Goal: Transaction & Acquisition: Purchase product/service

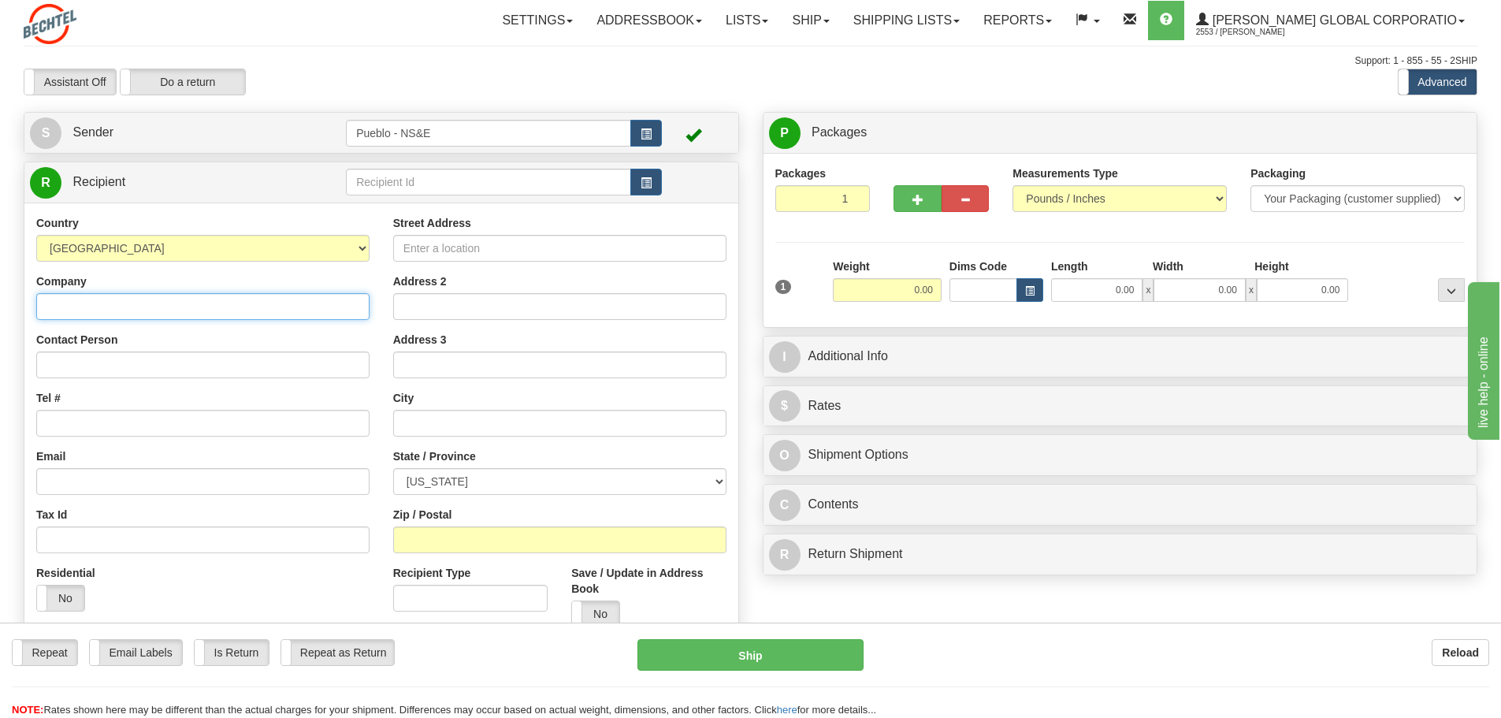
click at [196, 309] on input "Company" at bounding box center [202, 306] width 333 height 27
type input "Richard Wilson"
click at [179, 418] on input "Tel #" at bounding box center [202, 423] width 333 height 27
type input "719-549-5491"
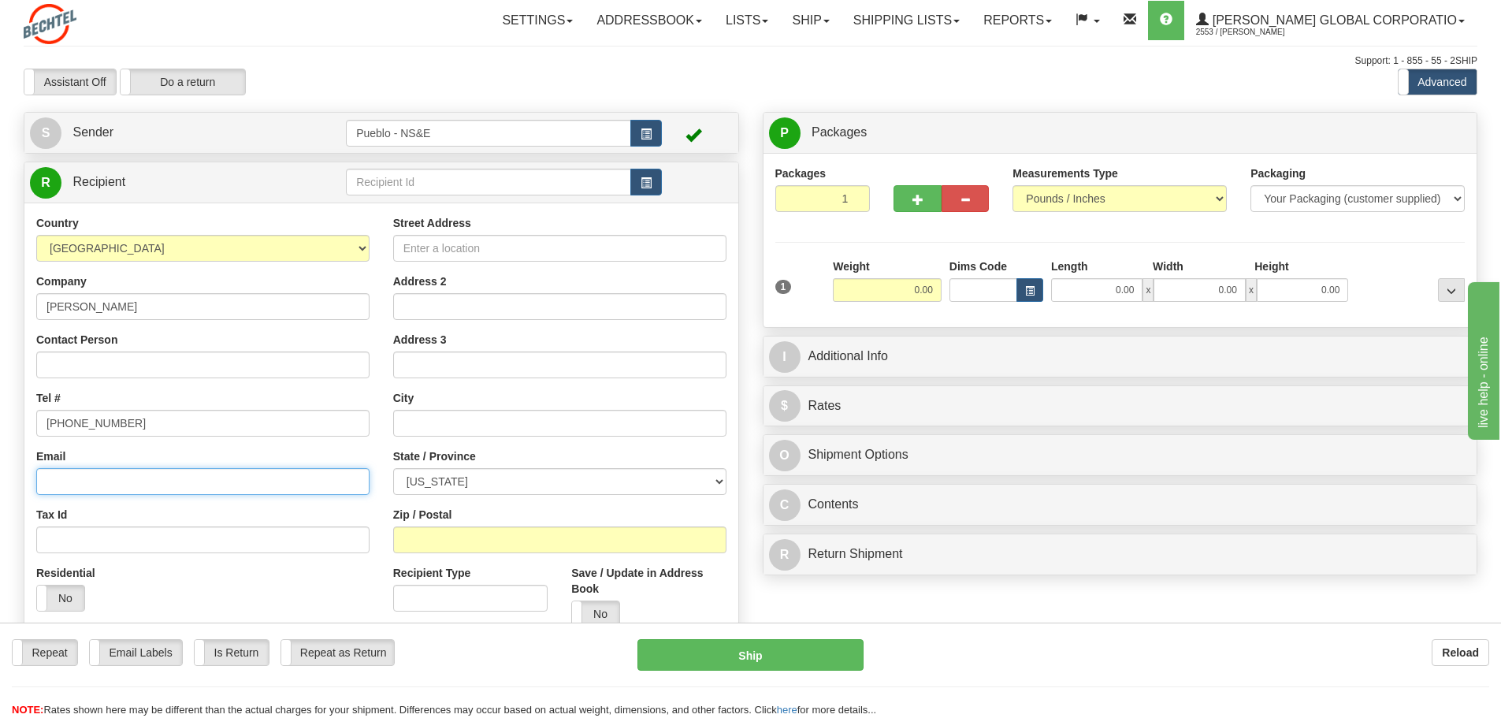
click at [176, 482] on input "Email" at bounding box center [202, 481] width 333 height 27
click at [437, 251] on input "Street Address" at bounding box center [559, 248] width 333 height 27
type input "1537 W. Calle Del Santo Pl"
type input "Pueblo West"
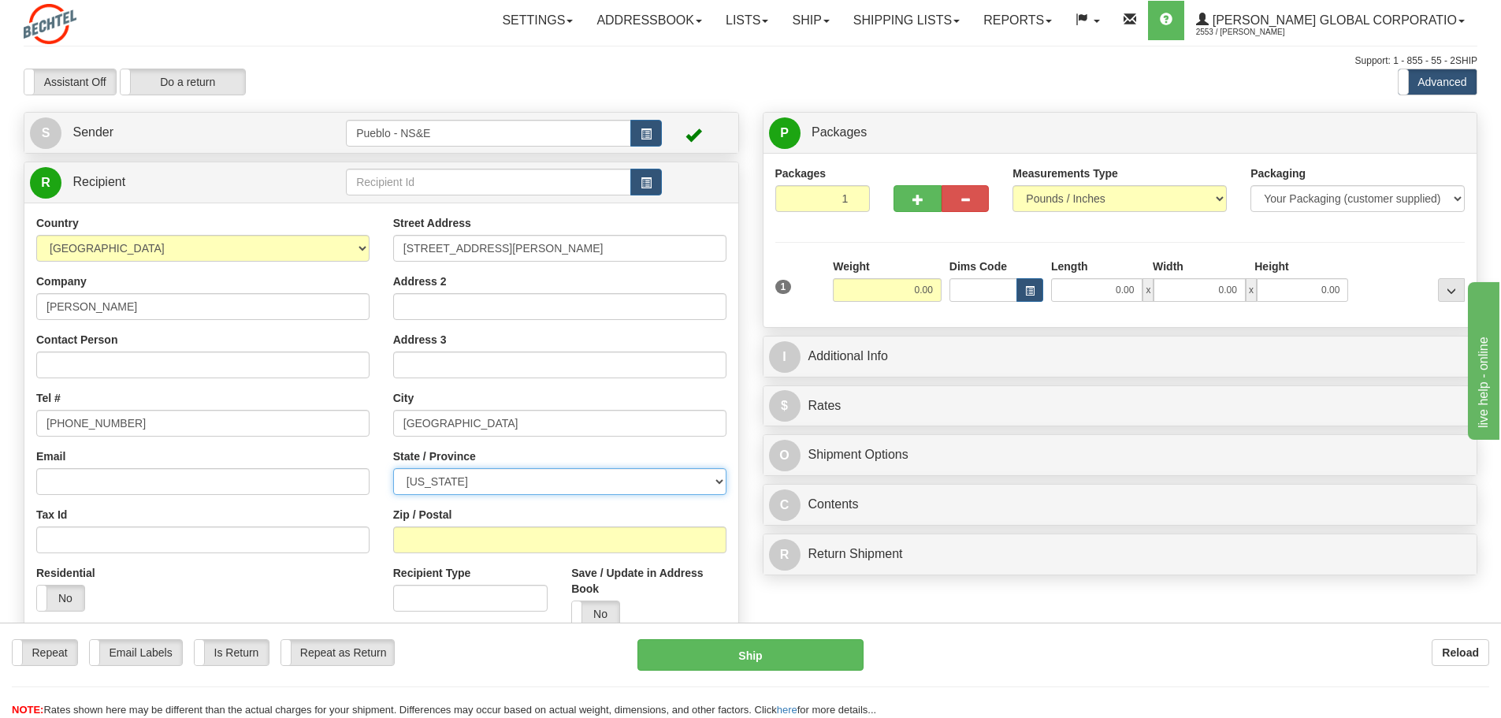
select select "CO"
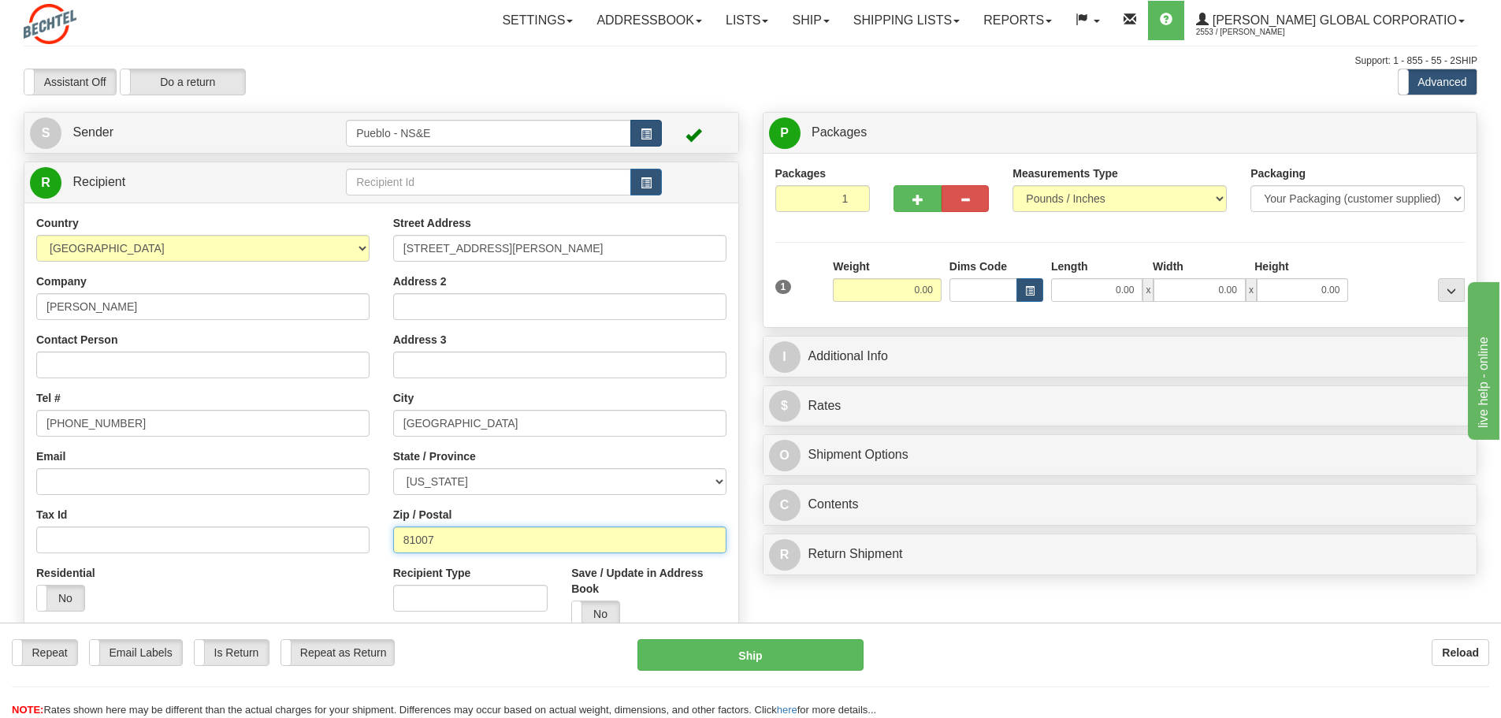
type input "81007"
click at [644, 130] on span "button" at bounding box center [645, 134] width 11 height 10
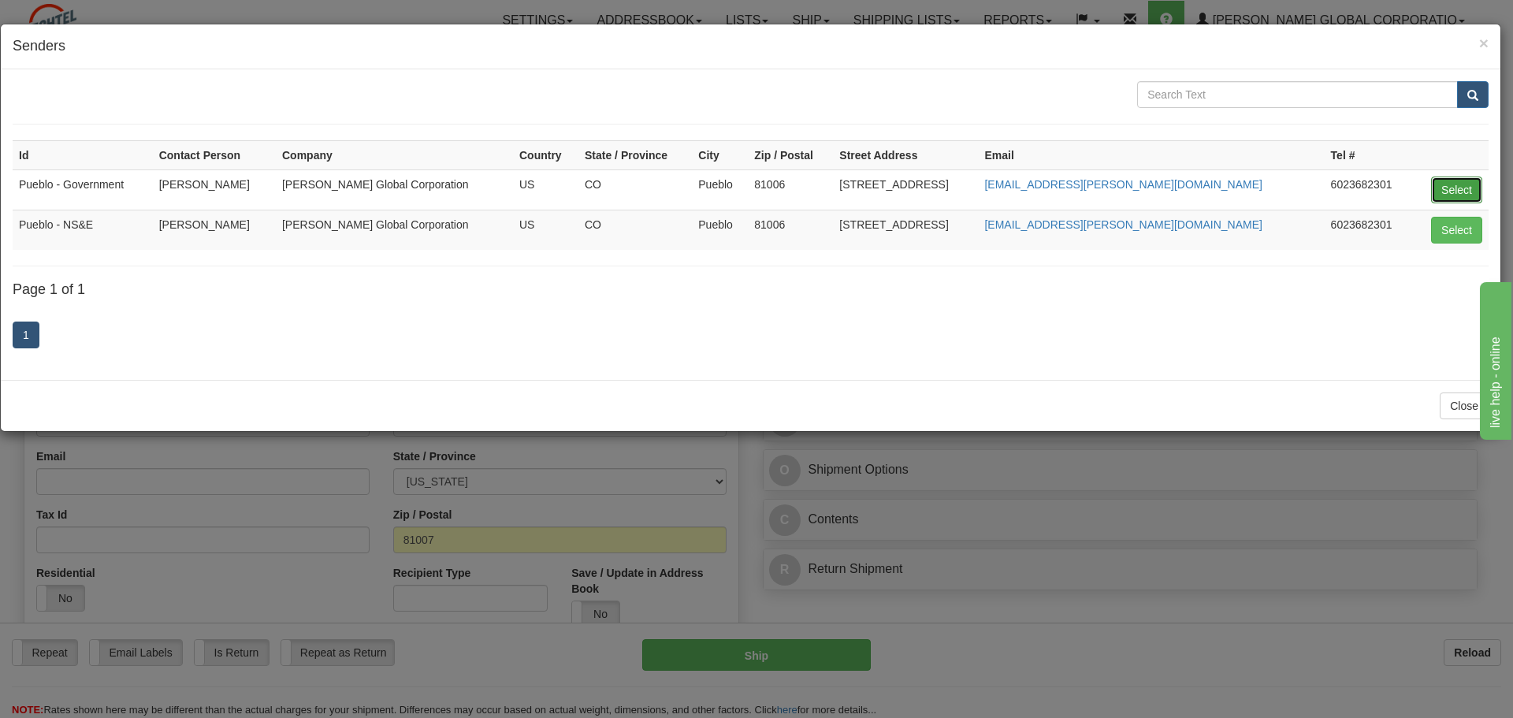
click at [1468, 187] on button "Select" at bounding box center [1456, 189] width 51 height 27
type input "Pueblo - Government"
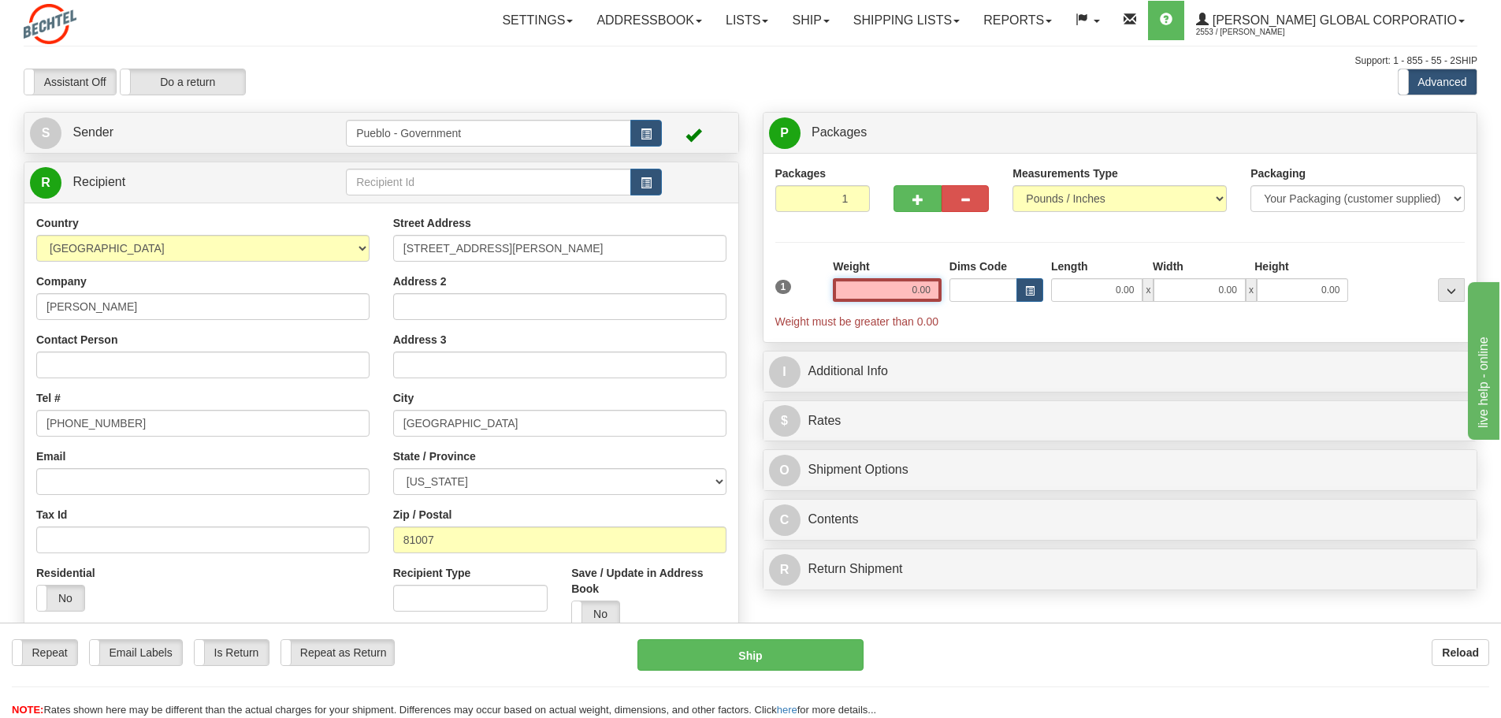
drag, startPoint x: 904, startPoint y: 293, endPoint x: 950, endPoint y: 286, distance: 46.2
click at [950, 286] on div "1 Weight 0.00 Dims Code 0.00" at bounding box center [1120, 293] width 698 height 71
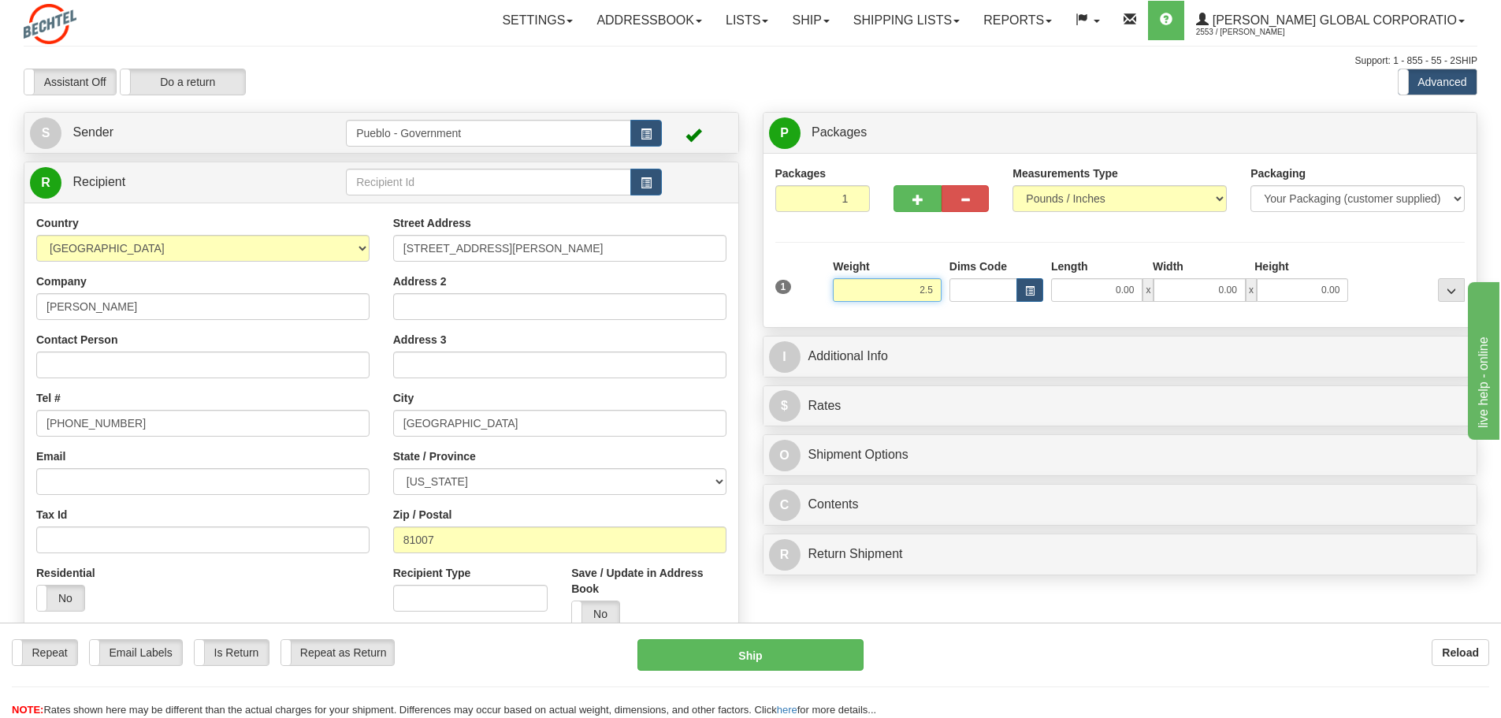
type input "2.50"
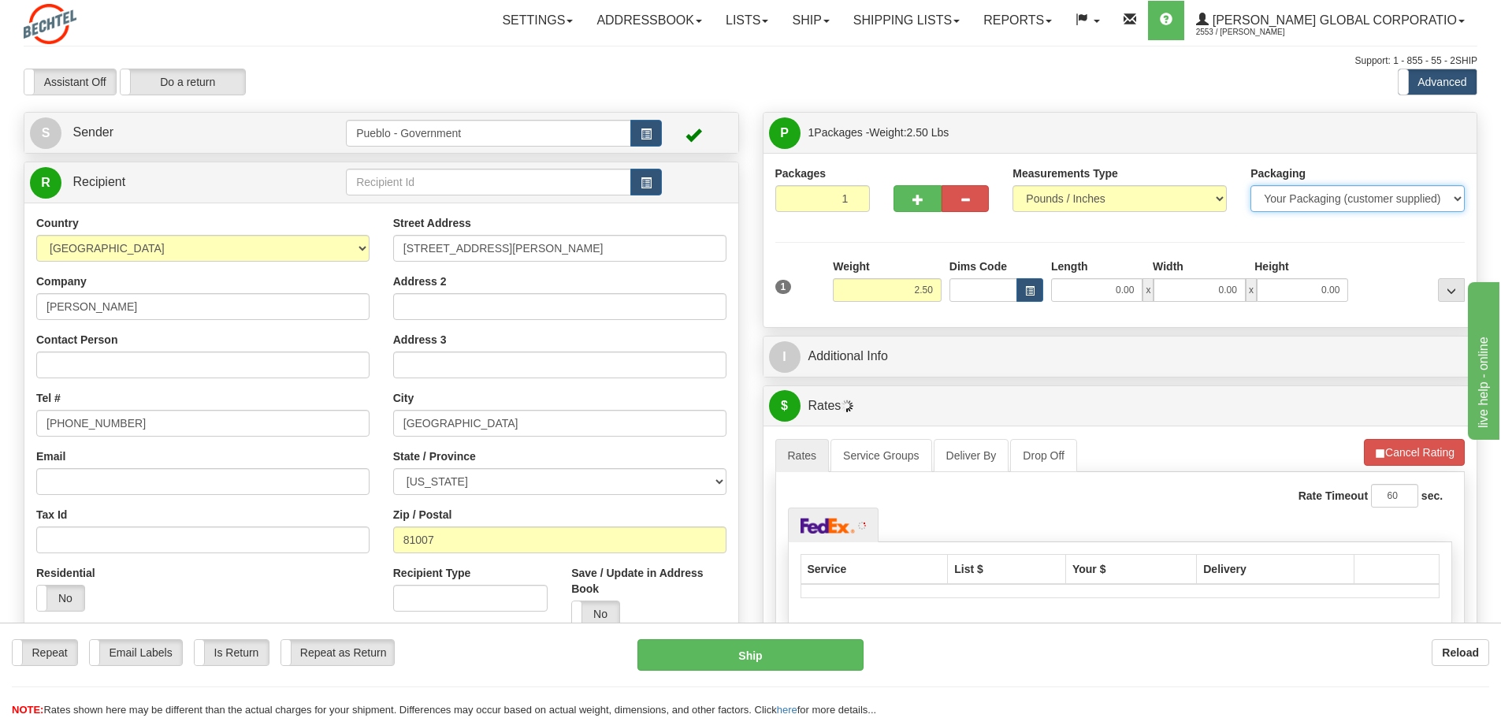
click at [1315, 201] on select "Your Packaging (customer supplied) Envelope (carrier supplied) Pack (carrier su…" at bounding box center [1357, 198] width 214 height 27
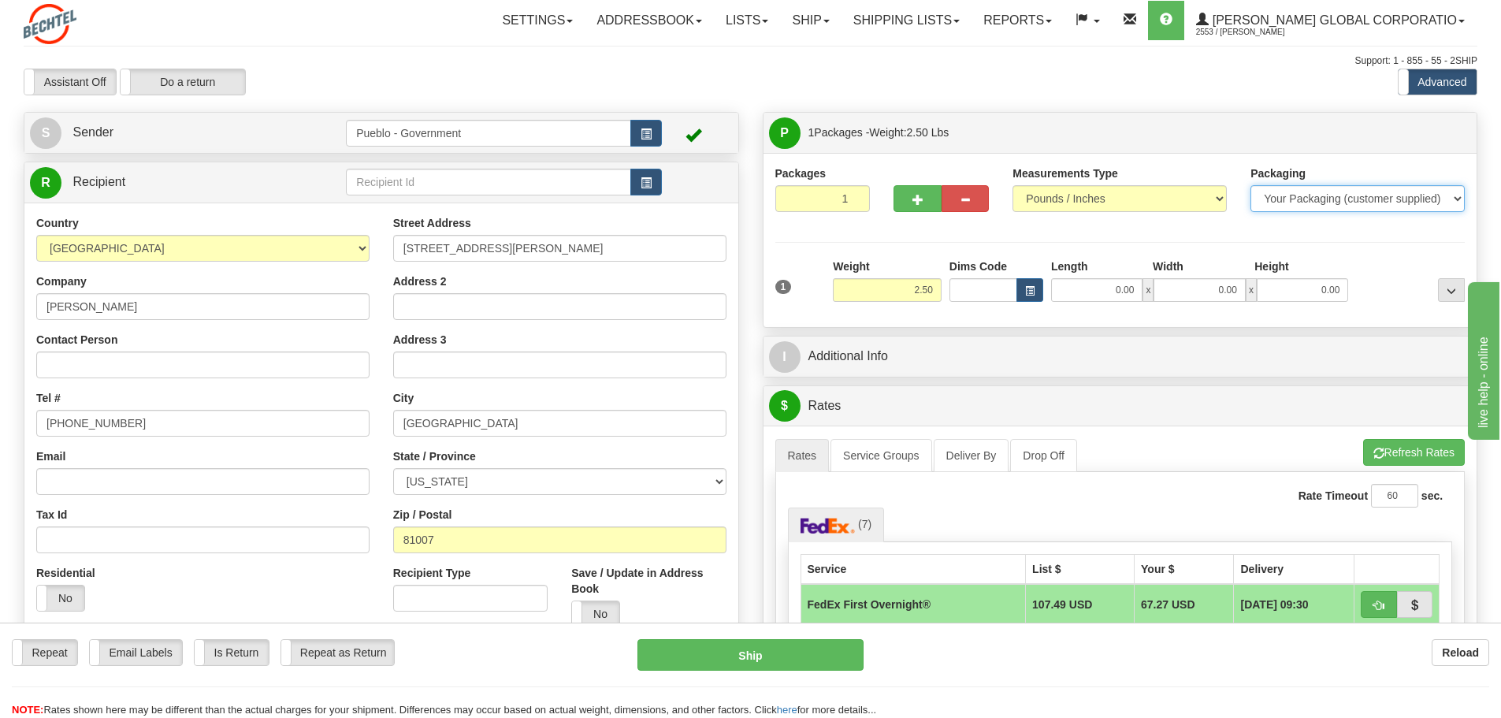
select select "3"
click at [1250, 185] on select "Your Packaging (customer supplied) Envelope (carrier supplied) Pack (carrier su…" at bounding box center [1357, 198] width 214 height 27
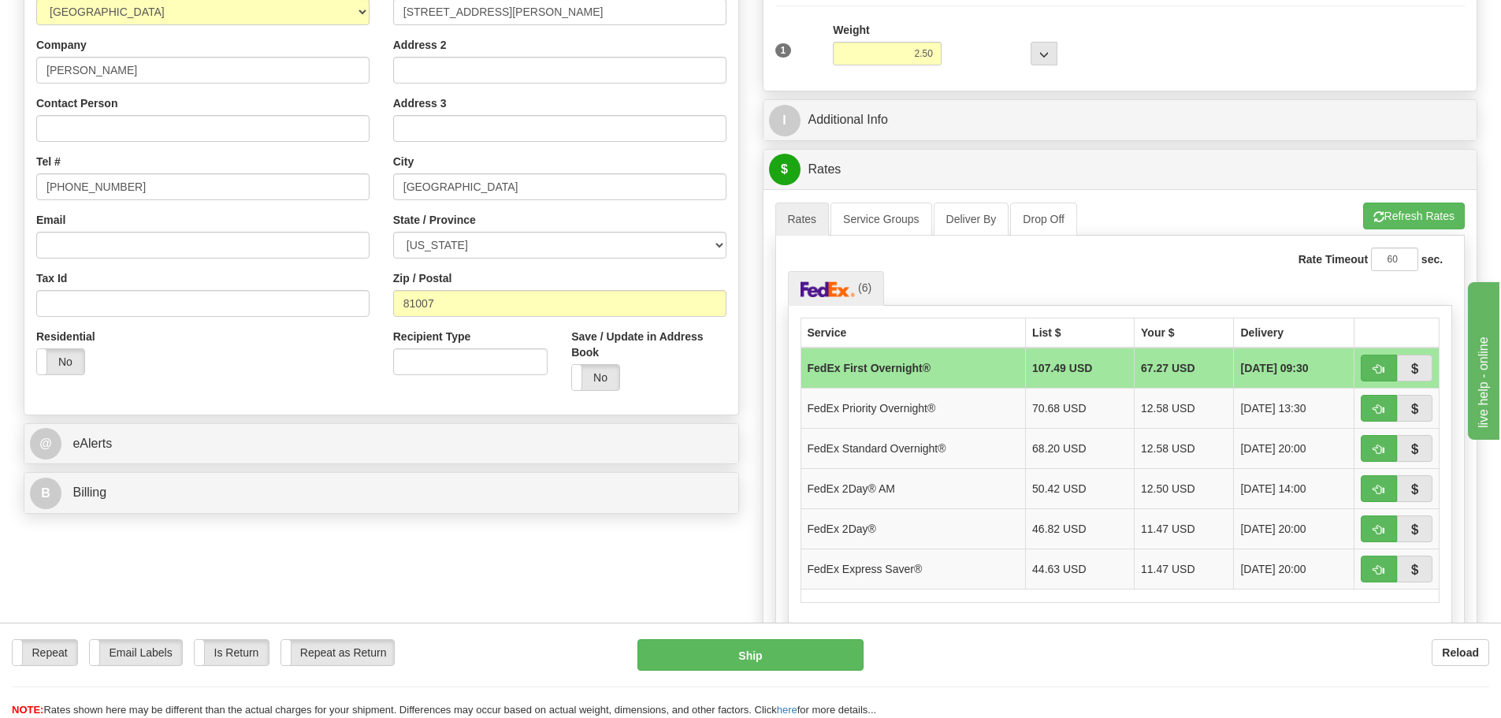
scroll to position [79, 0]
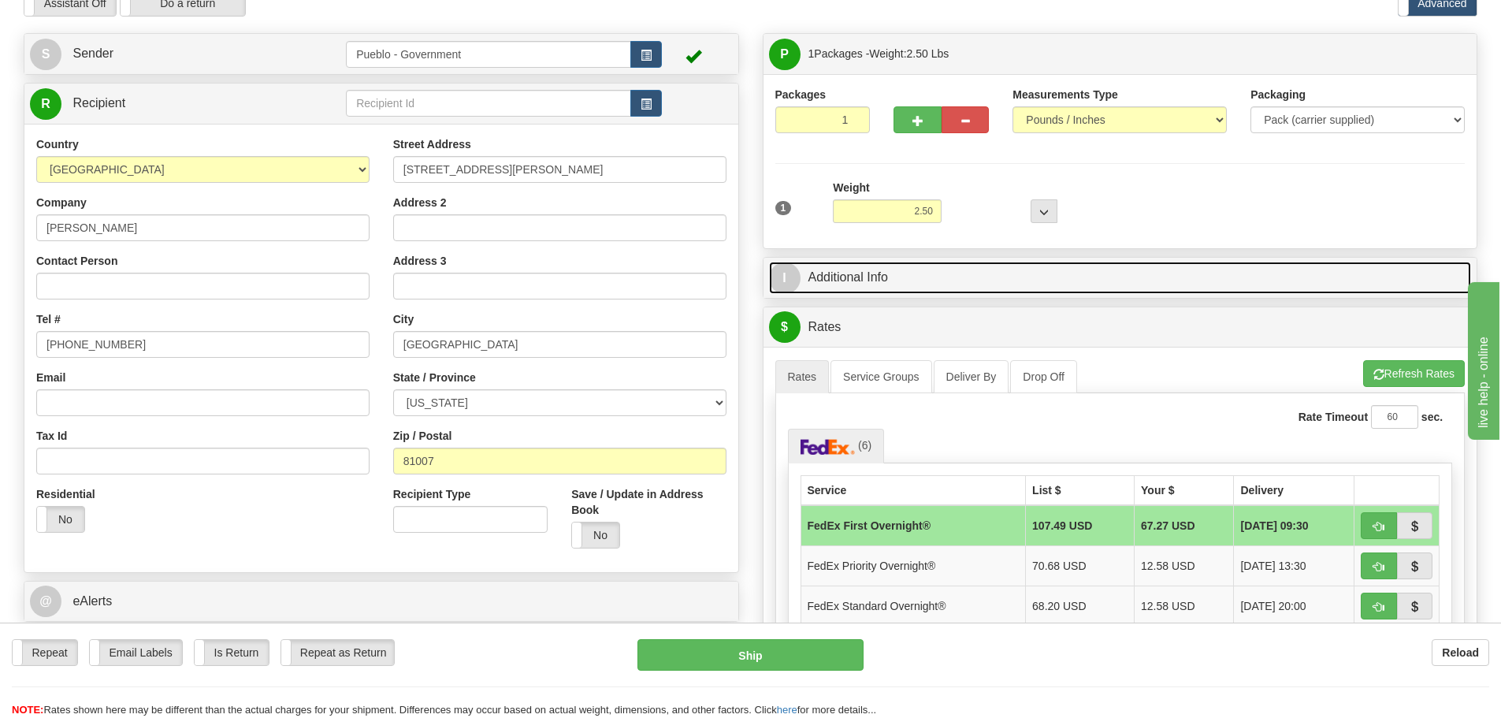
click at [830, 278] on link "I Additional Info" at bounding box center [1120, 278] width 703 height 32
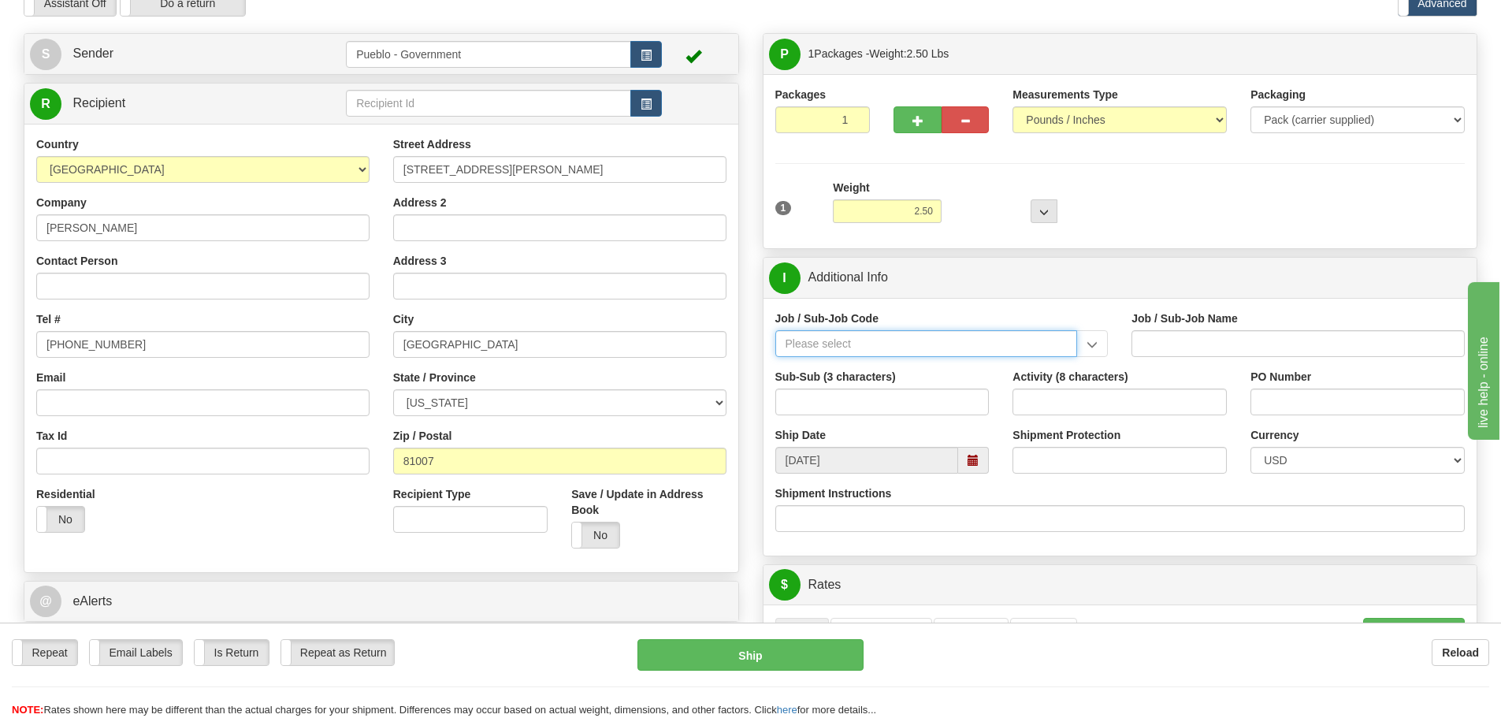
click at [862, 341] on input "Job / Sub-Job Code" at bounding box center [926, 343] width 303 height 27
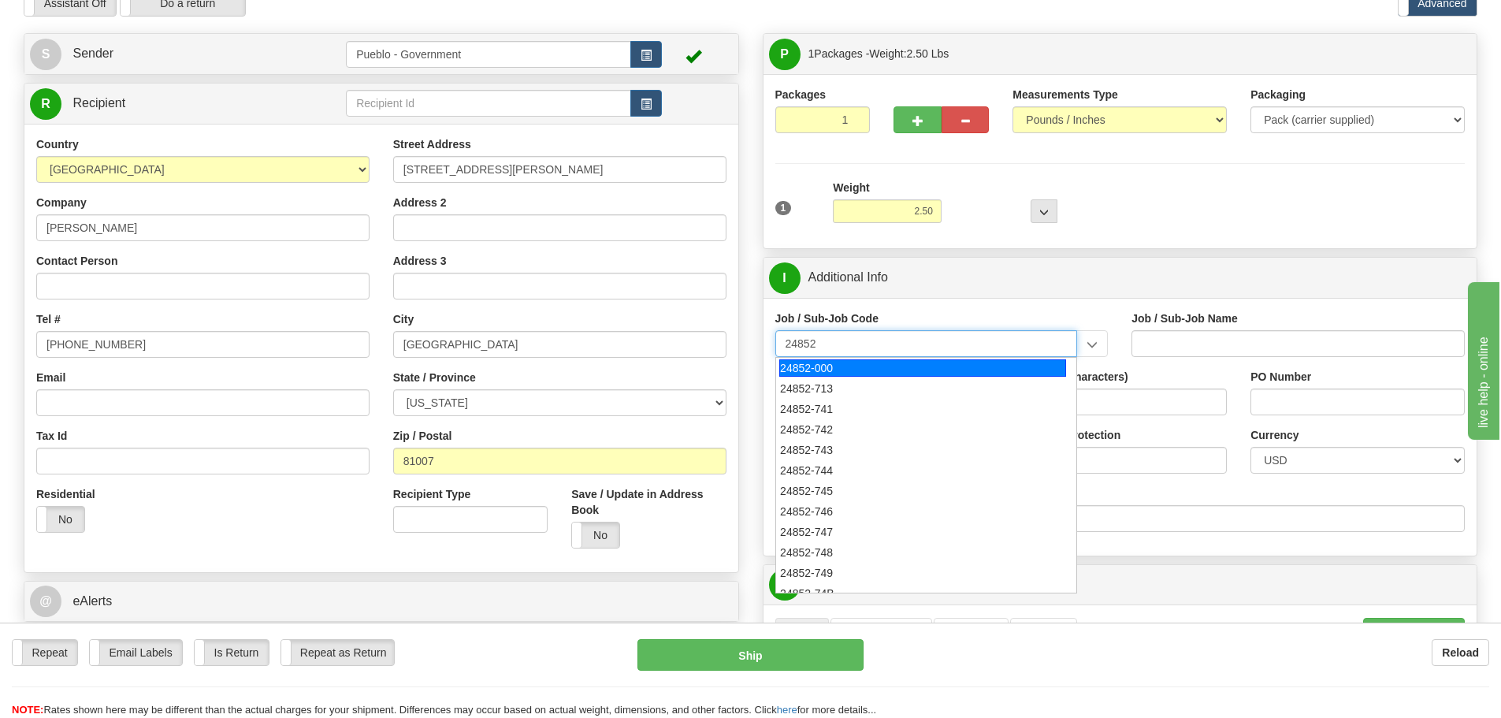
drag, startPoint x: 862, startPoint y: 366, endPoint x: 859, endPoint y: 347, distance: 18.3
click at [859, 347] on div "Job / Sub-Job Code 24852 24852-000 24852-713 24852-741 24852-742 24852-743 2485…" at bounding box center [941, 333] width 333 height 46
click at [858, 346] on input "24852" at bounding box center [926, 343] width 303 height 27
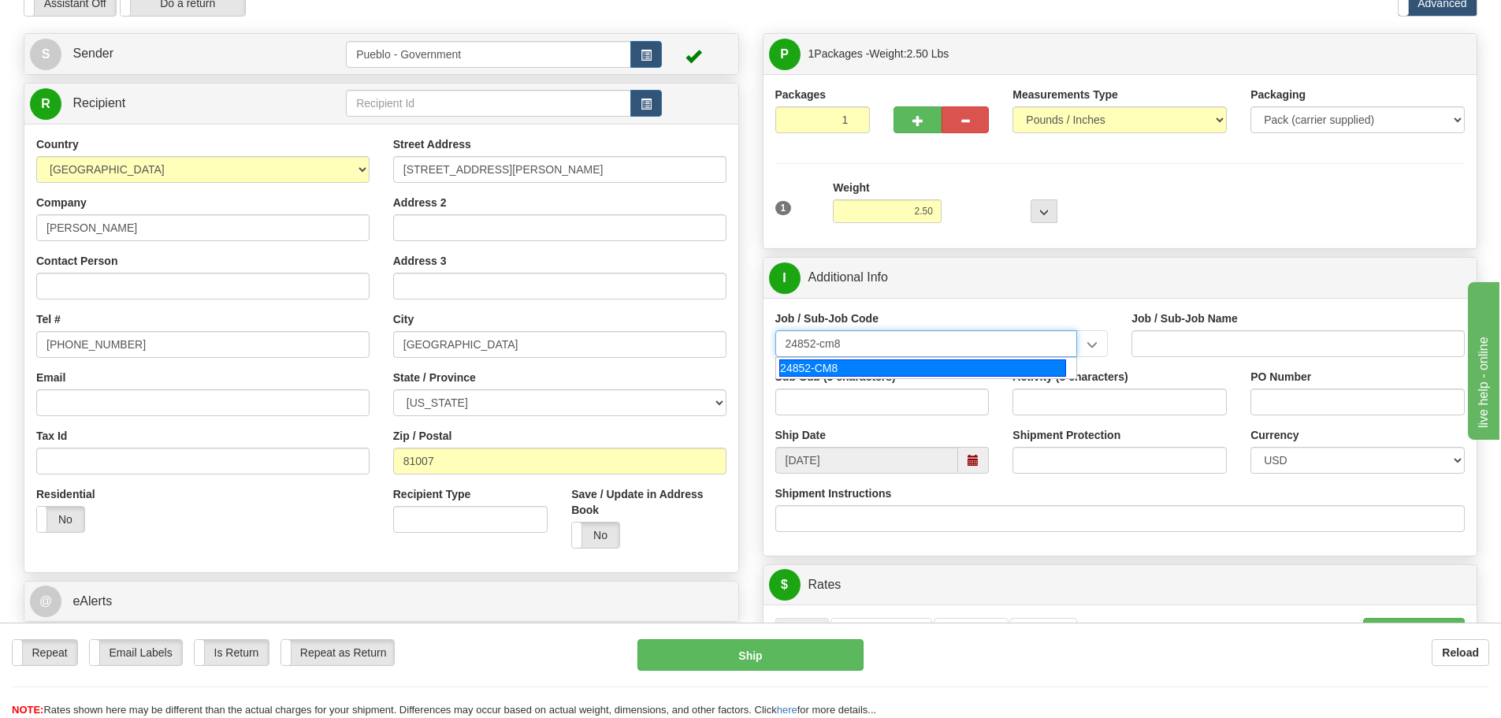
click at [856, 368] on div "24852-CM8" at bounding box center [922, 367] width 287 height 17
type input "24852-CM8"
type input "PUEBLO CHEM DEMIL PROJECT - CLOSURE-MP-BNI-UTILIT"
type input "24852-CM8"
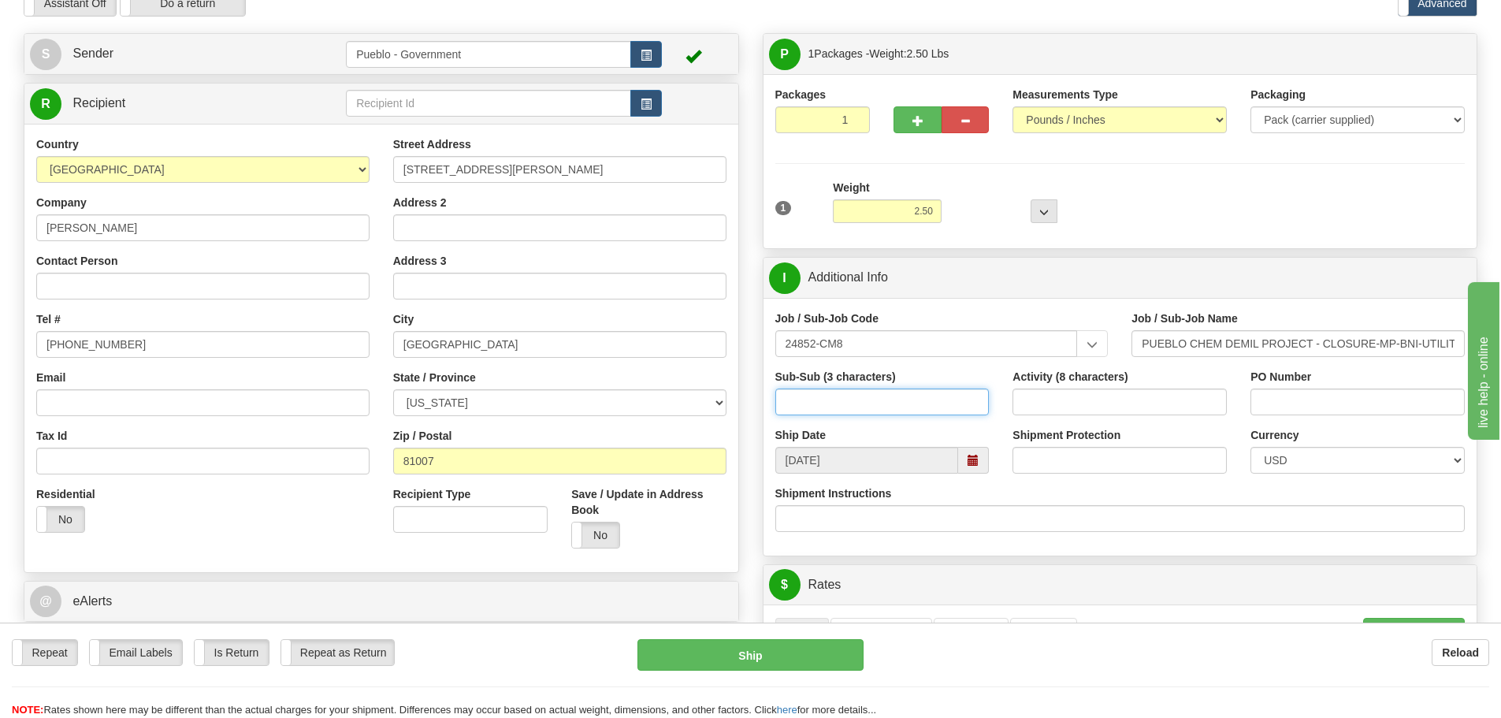
click at [856, 399] on input "Sub-Sub (3 characters)" at bounding box center [882, 401] width 214 height 27
type input "000"
click at [975, 467] on span at bounding box center [973, 460] width 31 height 27
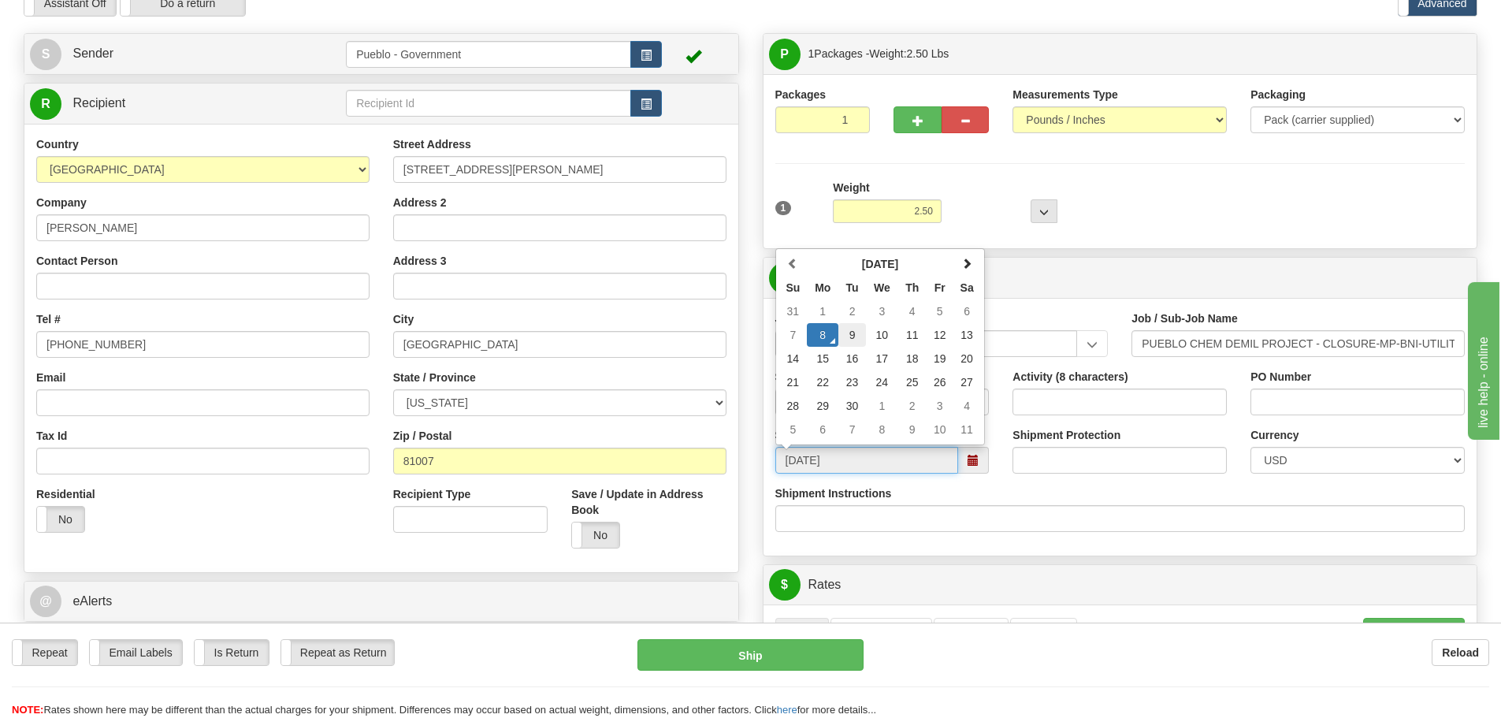
click at [850, 331] on td "9" at bounding box center [852, 335] width 28 height 24
type input "09/09/2025"
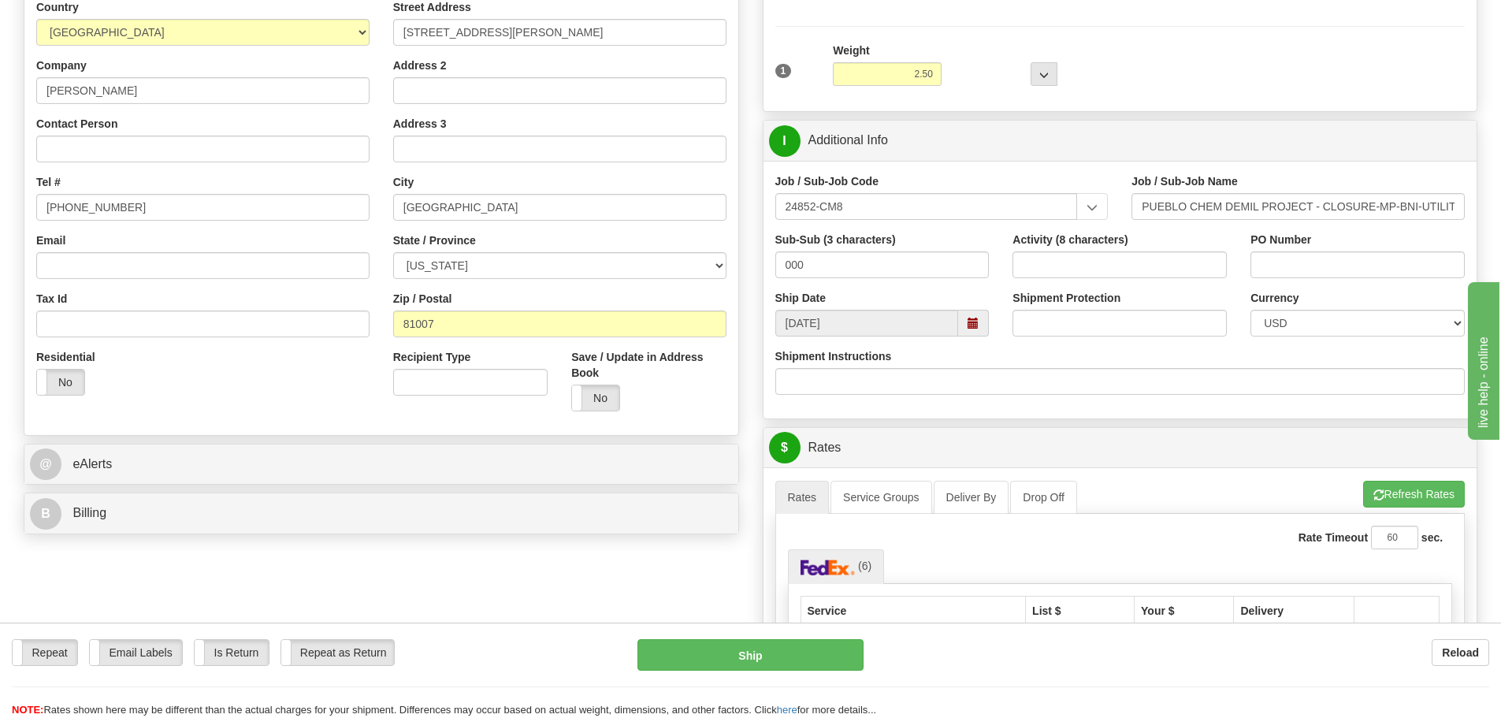
scroll to position [236, 0]
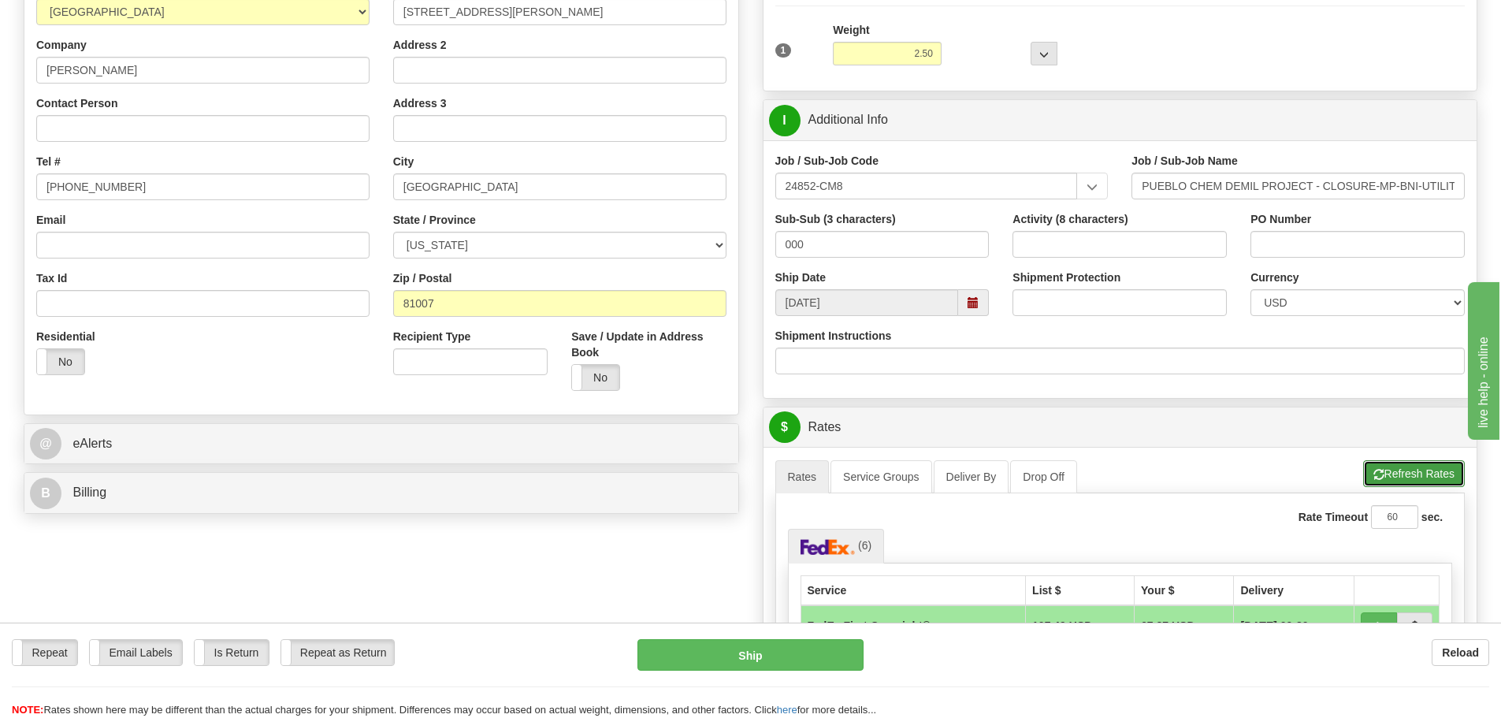
click at [1382, 470] on button "Refresh Rates" at bounding box center [1414, 473] width 102 height 27
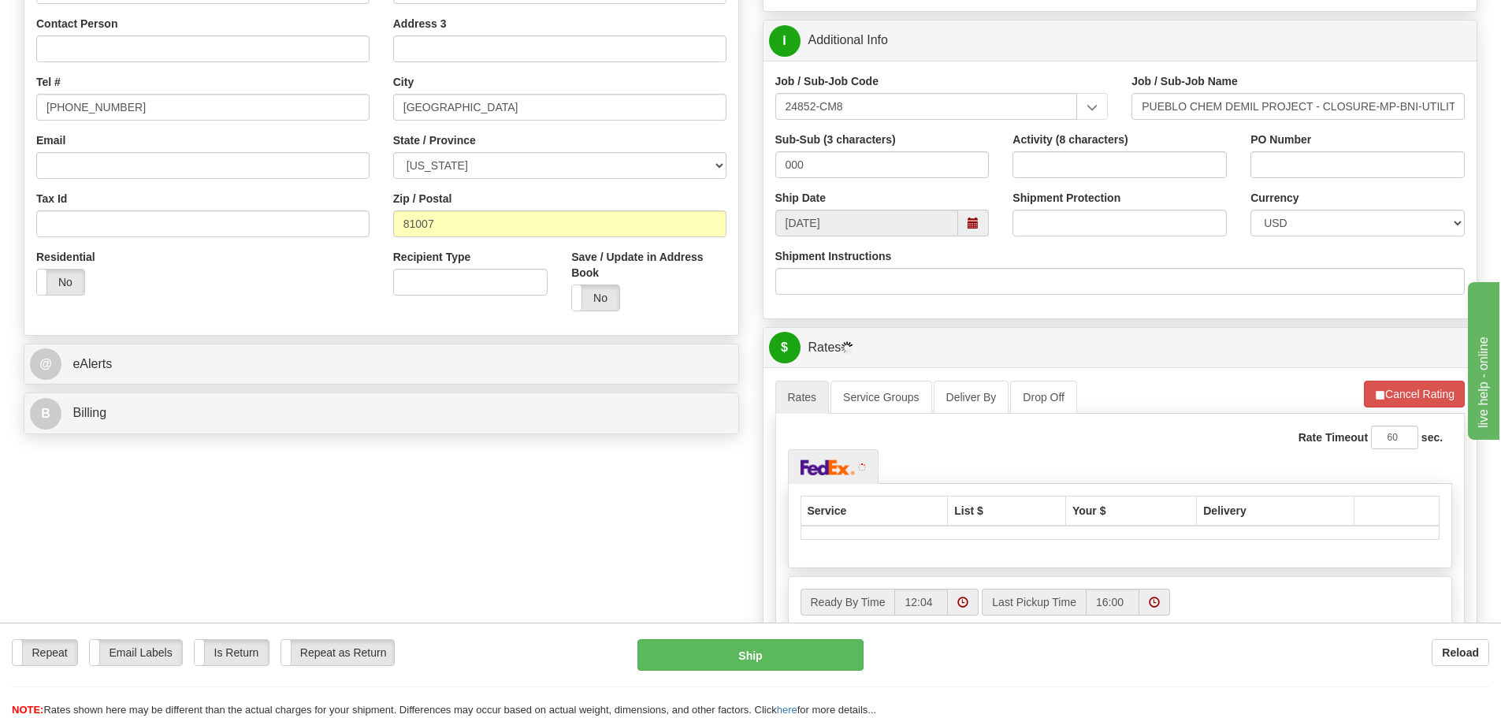
scroll to position [473, 0]
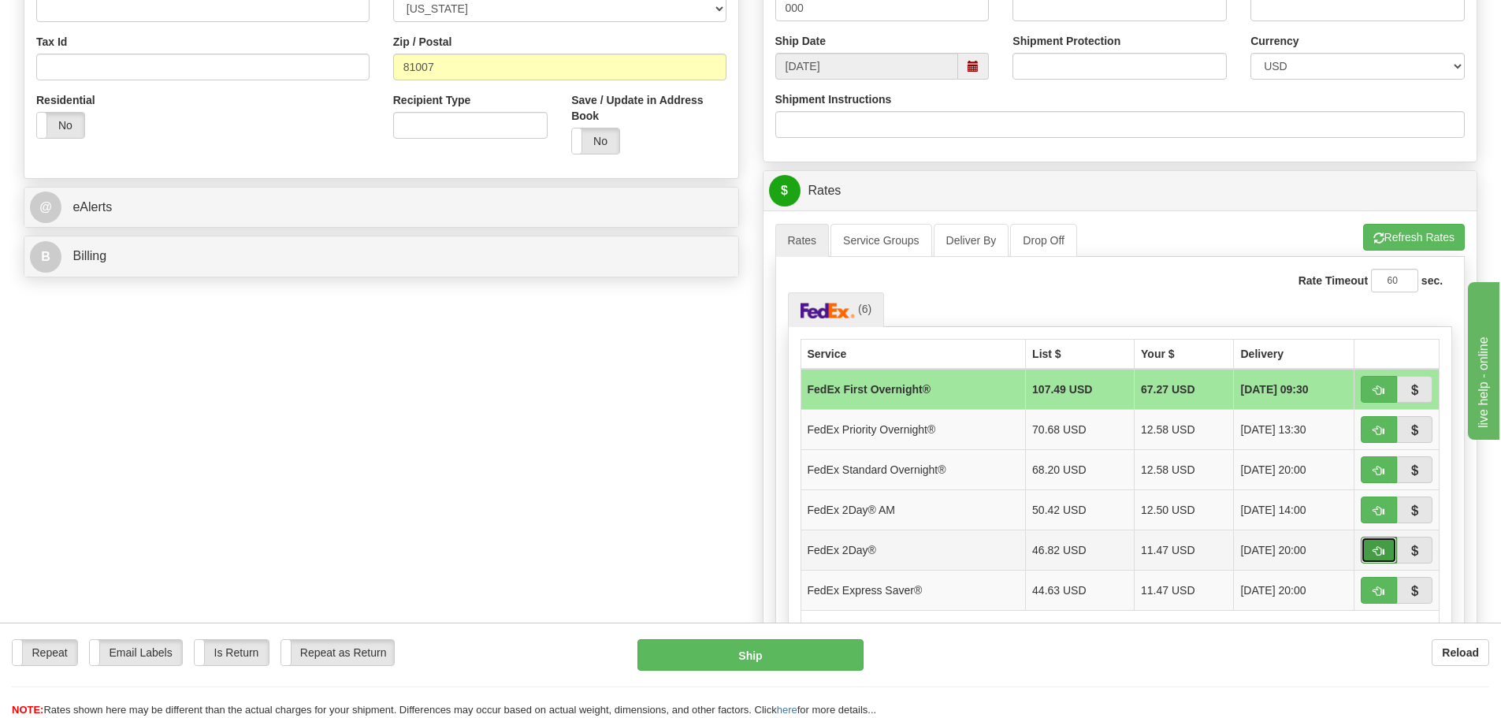
click at [1383, 547] on span "button" at bounding box center [1378, 551] width 11 height 10
type input "03"
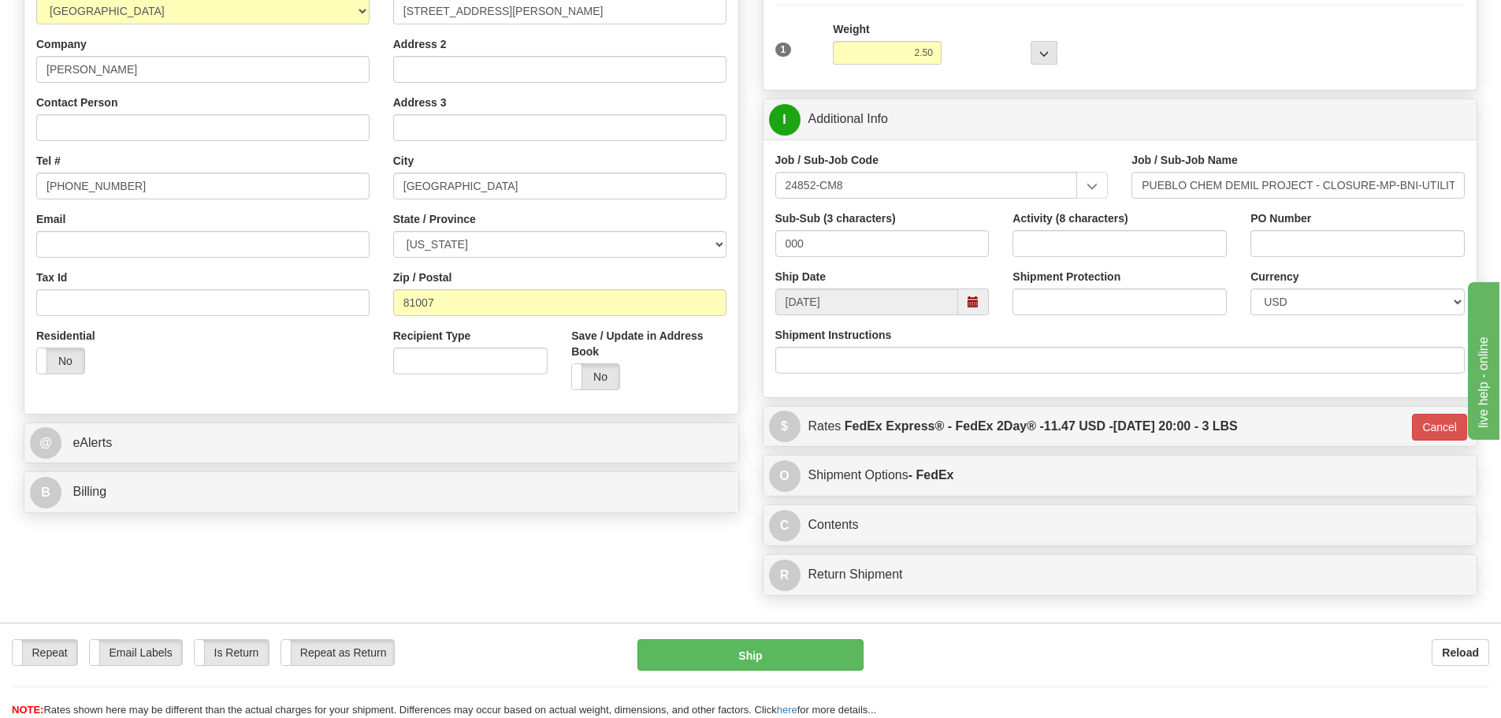
scroll to position [0, 0]
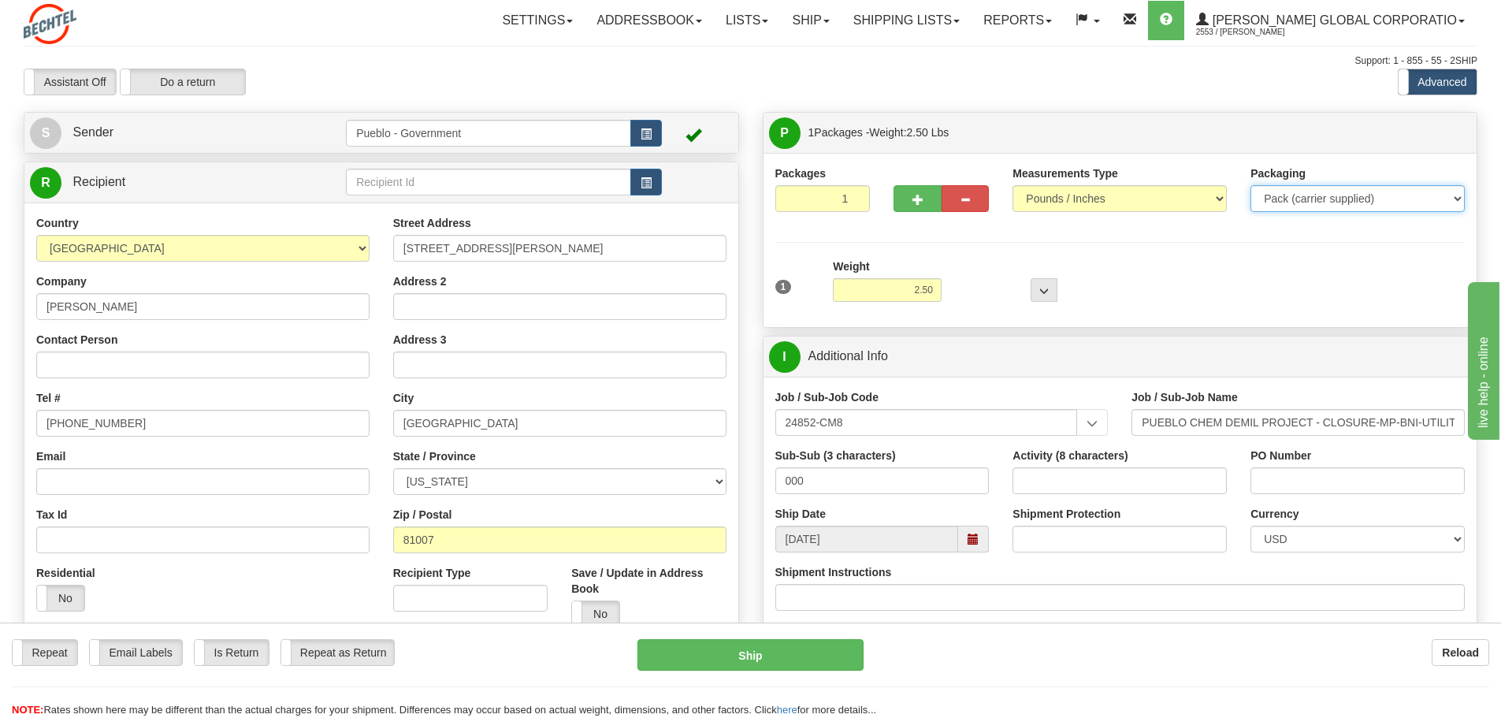
click at [1440, 202] on select "Your Packaging (customer supplied) Envelope (carrier supplied) Pack (carrier su…" at bounding box center [1357, 198] width 214 height 27
click at [1440, 201] on select "Your Packaging (customer supplied) Envelope (carrier supplied) Pack (carrier su…" at bounding box center [1357, 198] width 214 height 27
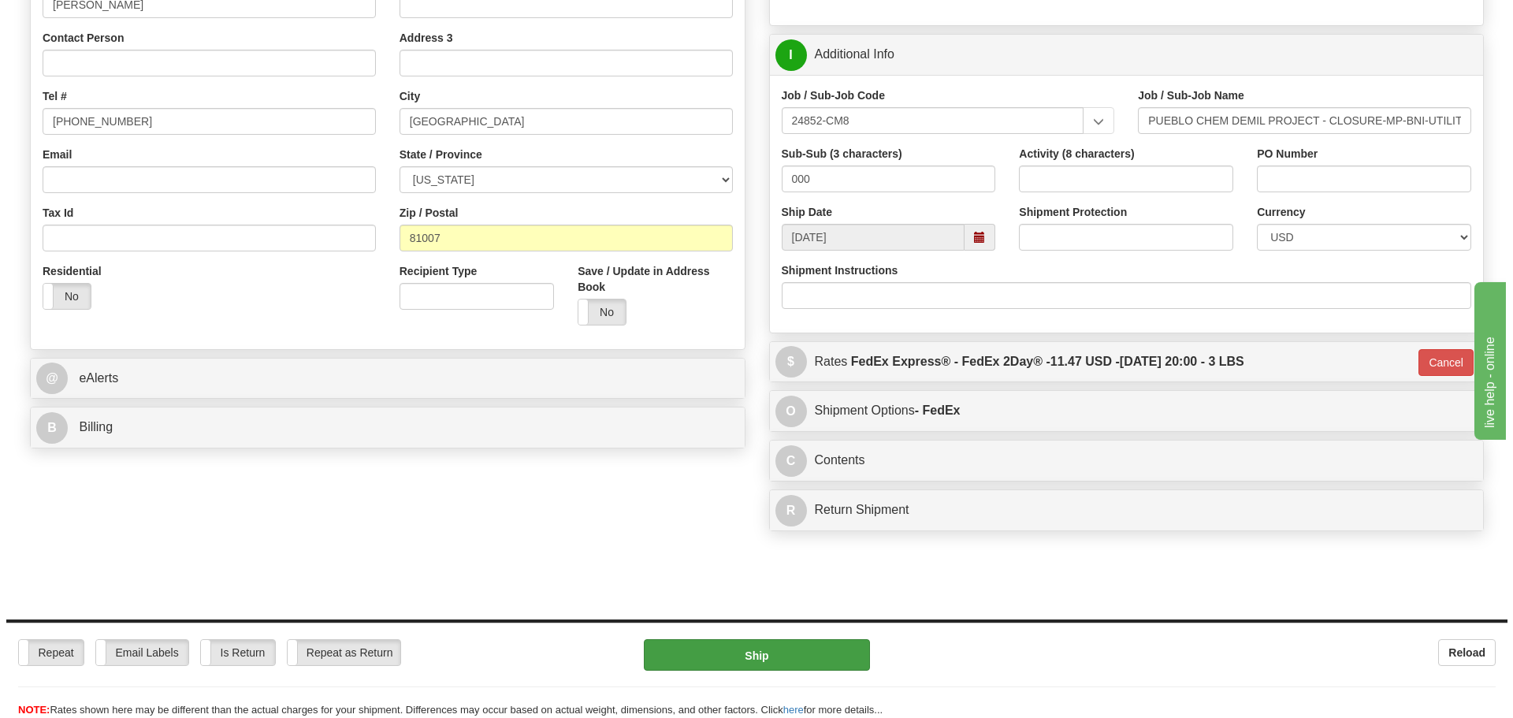
scroll to position [315, 0]
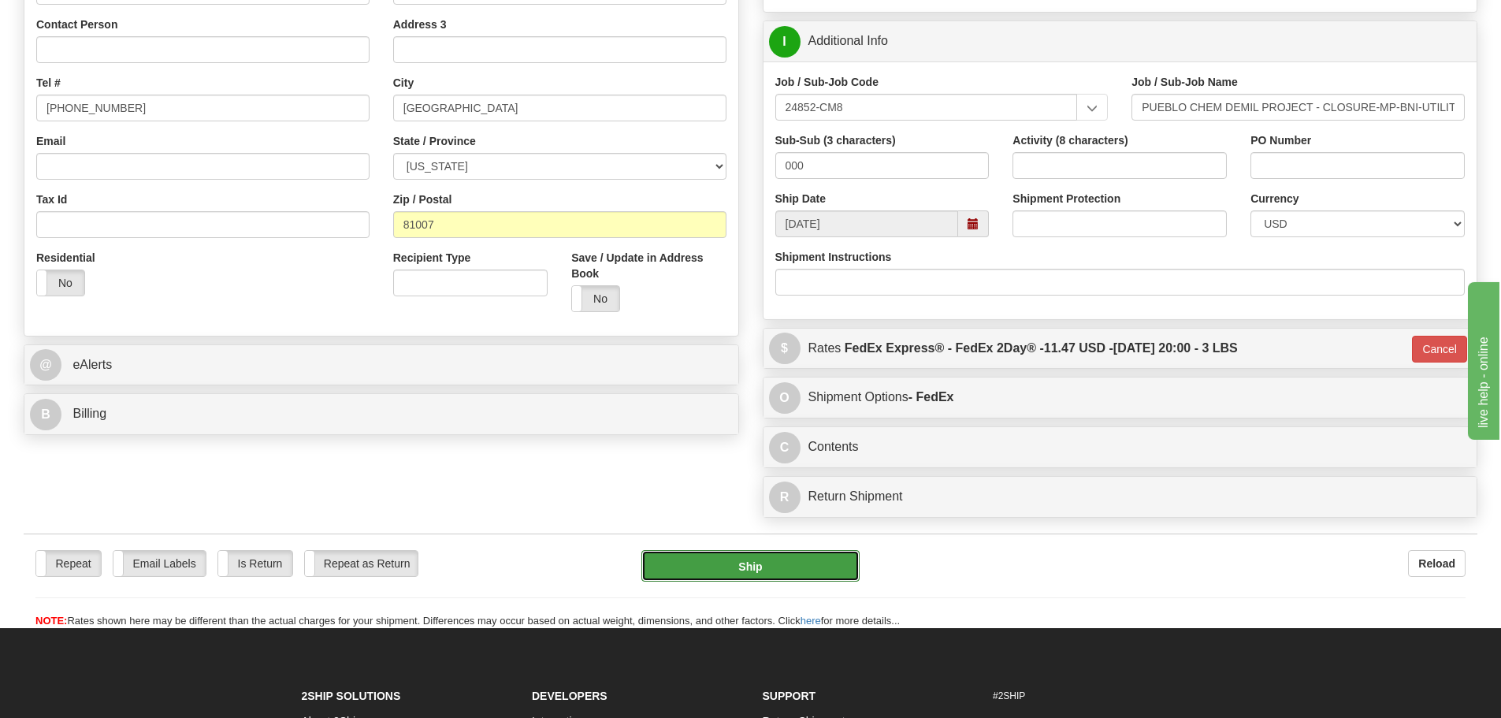
click at [804, 562] on button "Ship" at bounding box center [750, 566] width 218 height 32
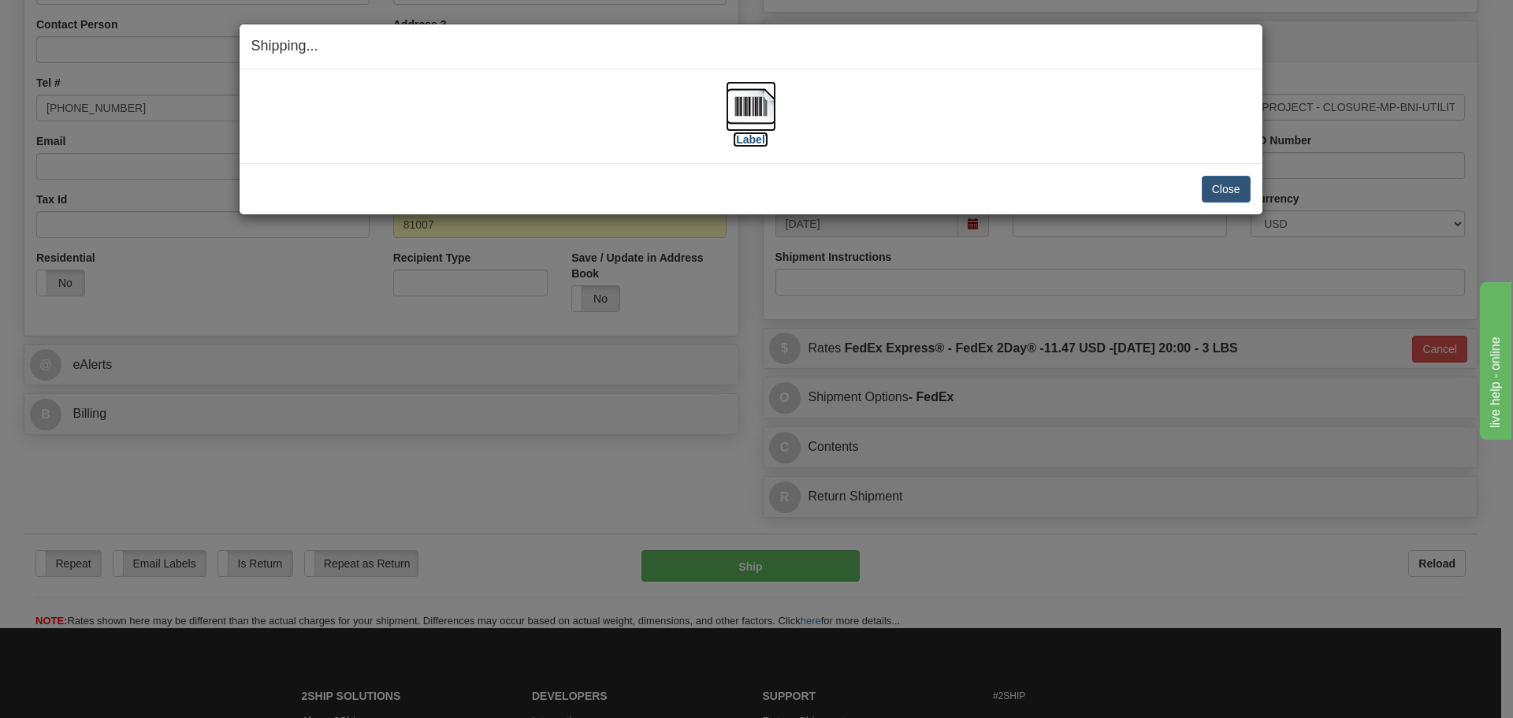
click at [754, 139] on label "[Label]" at bounding box center [751, 140] width 36 height 16
click at [1219, 188] on button "Close" at bounding box center [1225, 189] width 49 height 27
